Goal: Task Accomplishment & Management: Use online tool/utility

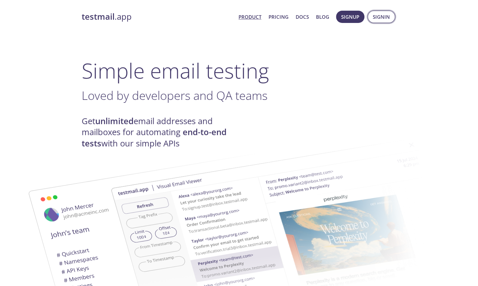
click at [383, 15] on span "Signin" at bounding box center [381, 17] width 17 height 8
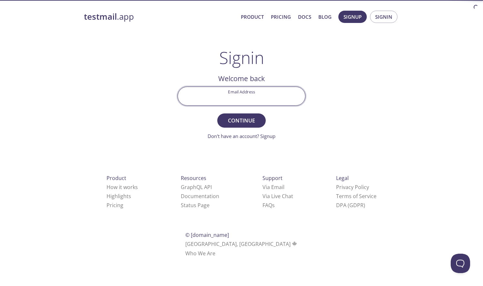
click at [225, 96] on input "Email Address" at bounding box center [241, 96] width 127 height 18
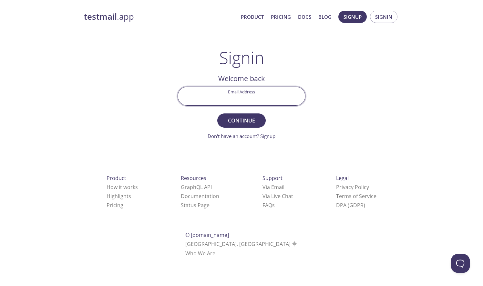
type input "[EMAIL_ADDRESS][PERSON_NAME][DOMAIN_NAME]"
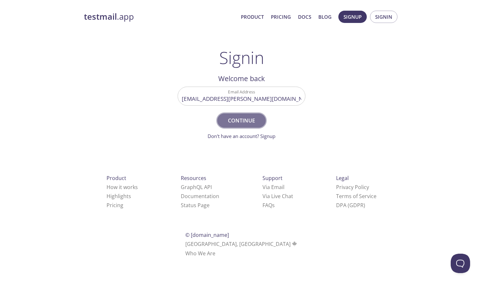
click at [234, 123] on span "Continue" at bounding box center [241, 120] width 34 height 9
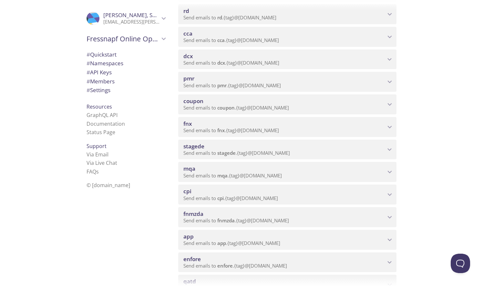
scroll to position [218, 0]
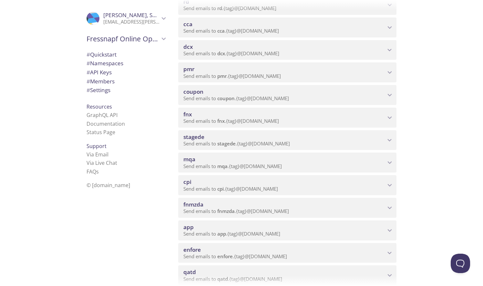
click at [185, 116] on span "fnx" at bounding box center [187, 113] width 8 height 7
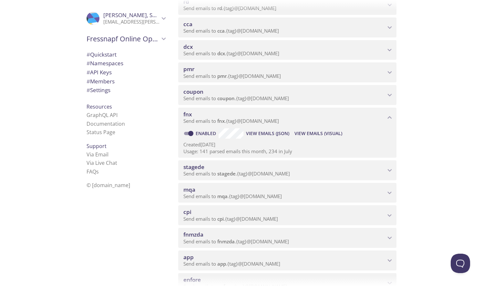
click at [315, 134] on span "View Emails (Visual)" at bounding box center [318, 133] width 48 height 8
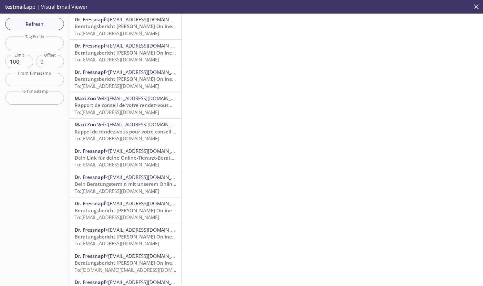
click at [85, 40] on div "Dr. Fressnapf <service@service.fressnapf.de> Beratungsbericht deines Online-Tie…" at bounding box center [125, 53] width 112 height 26
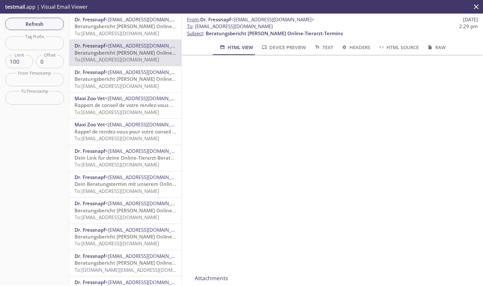
scroll to position [282, 0]
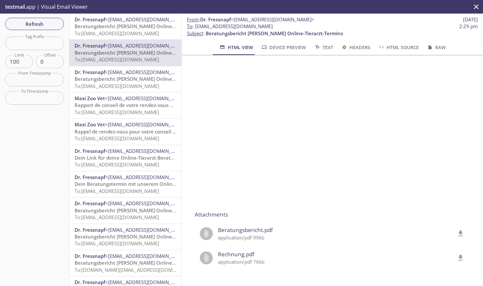
click at [226, 234] on p "application/pdf 99kb" at bounding box center [336, 237] width 237 height 7
click at [219, 226] on span "Beratungsbericht.pdf" at bounding box center [336, 230] width 237 height 8
click at [456, 229] on icon "delete" at bounding box center [460, 233] width 8 height 8
click at [127, 57] on span "To: fnx.customer2@inbox.testmail.app" at bounding box center [117, 59] width 85 height 6
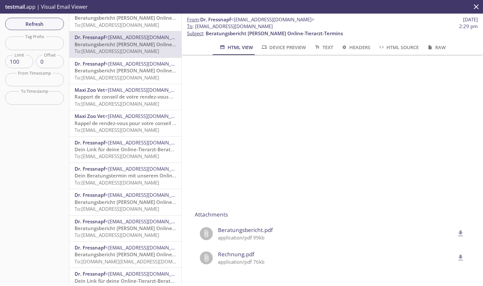
scroll to position [12, 0]
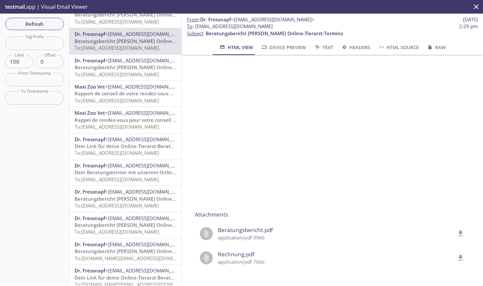
click at [112, 89] on span "<service@service.maxizoo.fr>" at bounding box center [147, 86] width 84 height 6
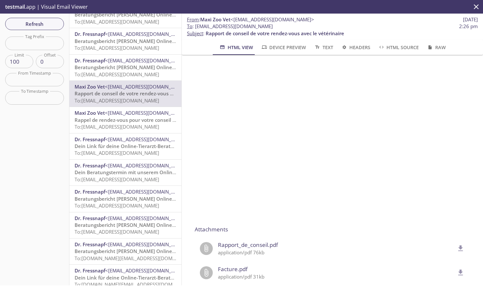
scroll to position [234, 0]
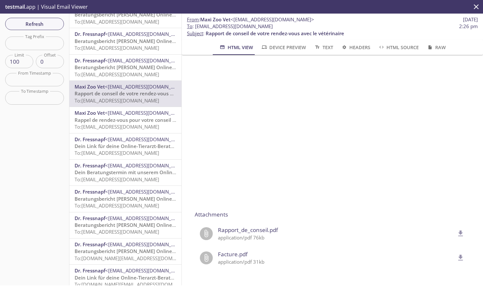
click at [242, 226] on span "Rapport_de_conseil.pdf" at bounding box center [336, 230] width 237 height 8
